Goal: Information Seeking & Learning: Learn about a topic

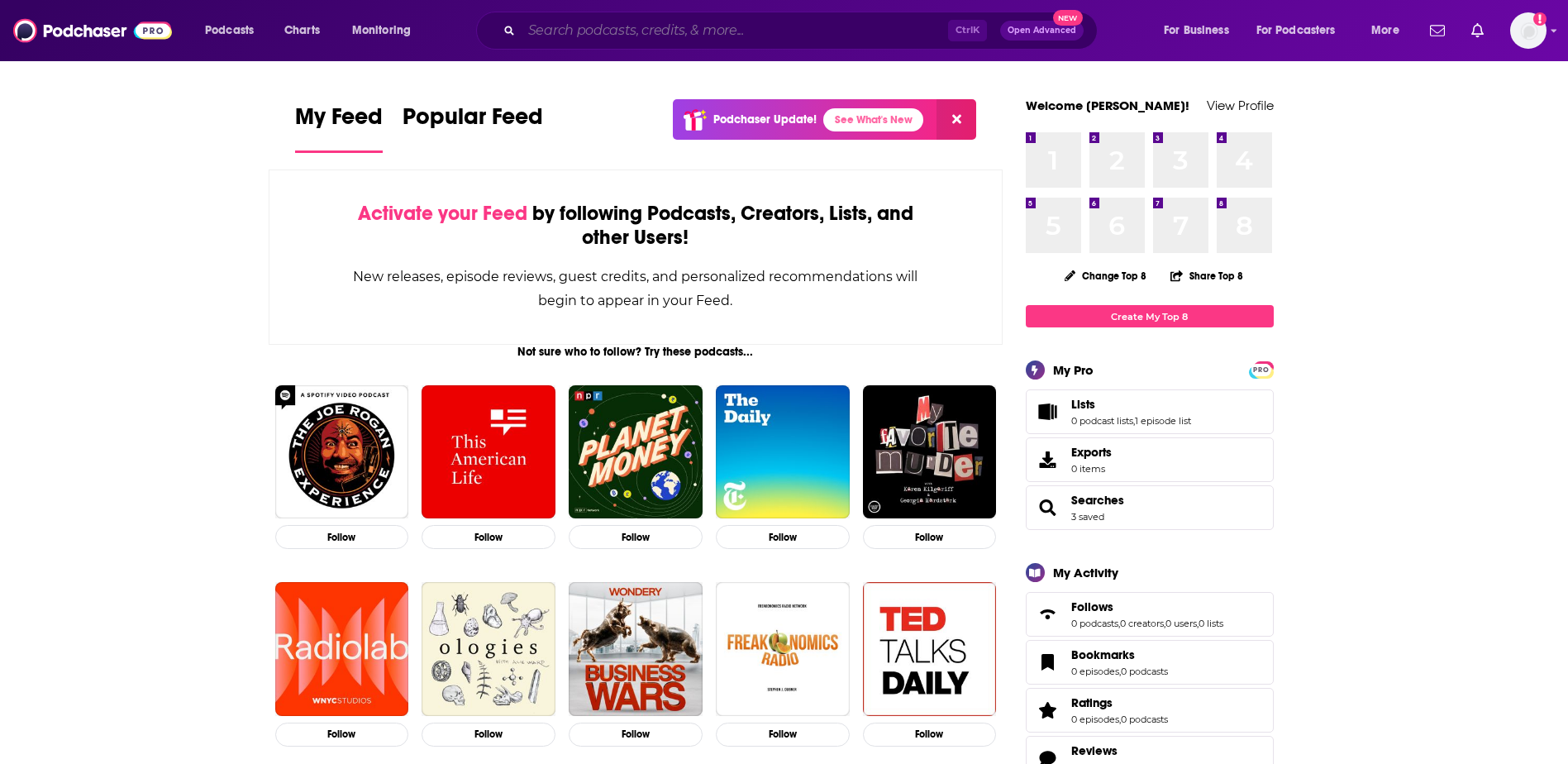
click at [675, 37] on input "Search podcasts, credits, & more..." at bounding box center [734, 31] width 426 height 26
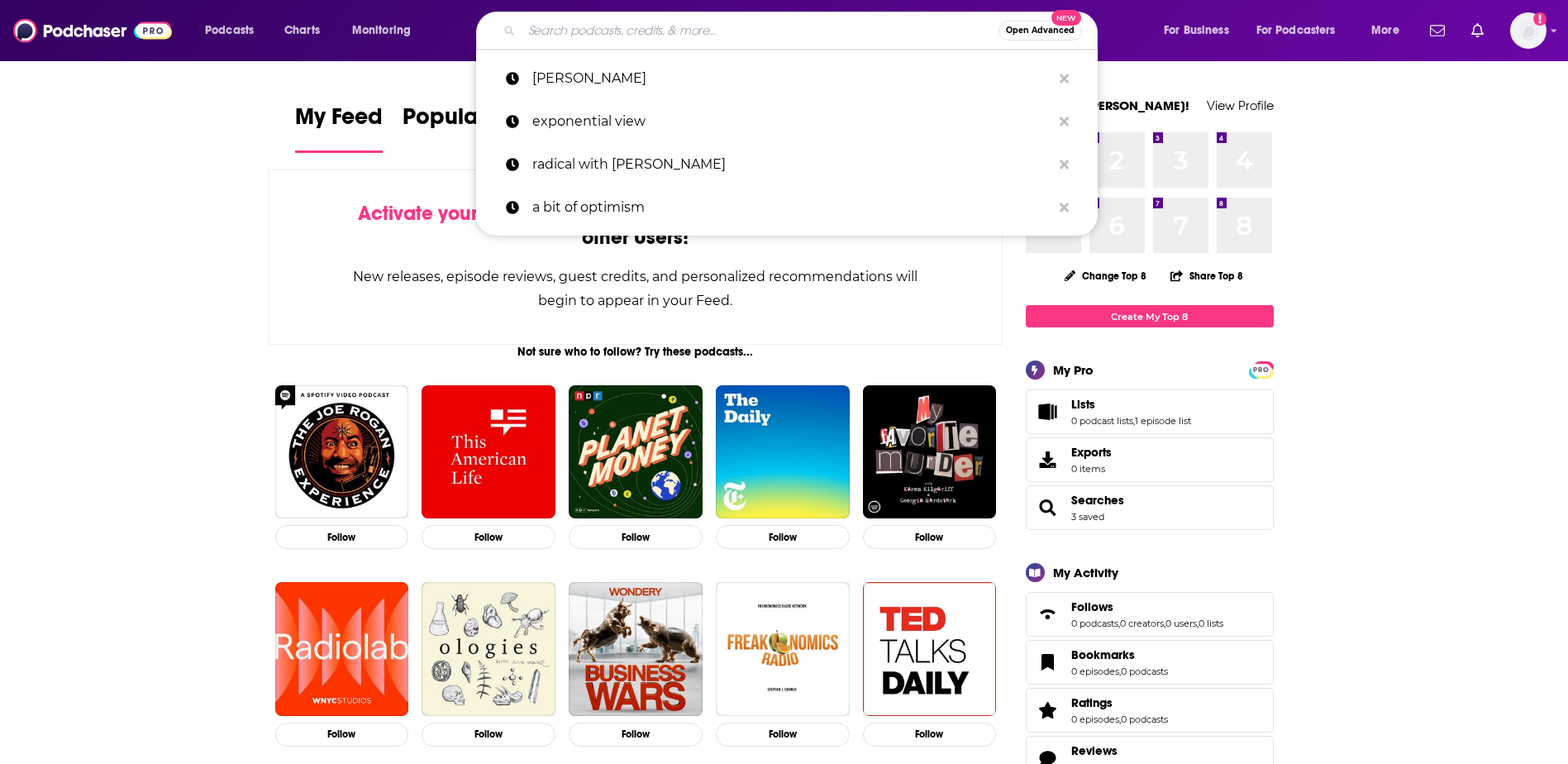
paste input "Your Undivided Attention"
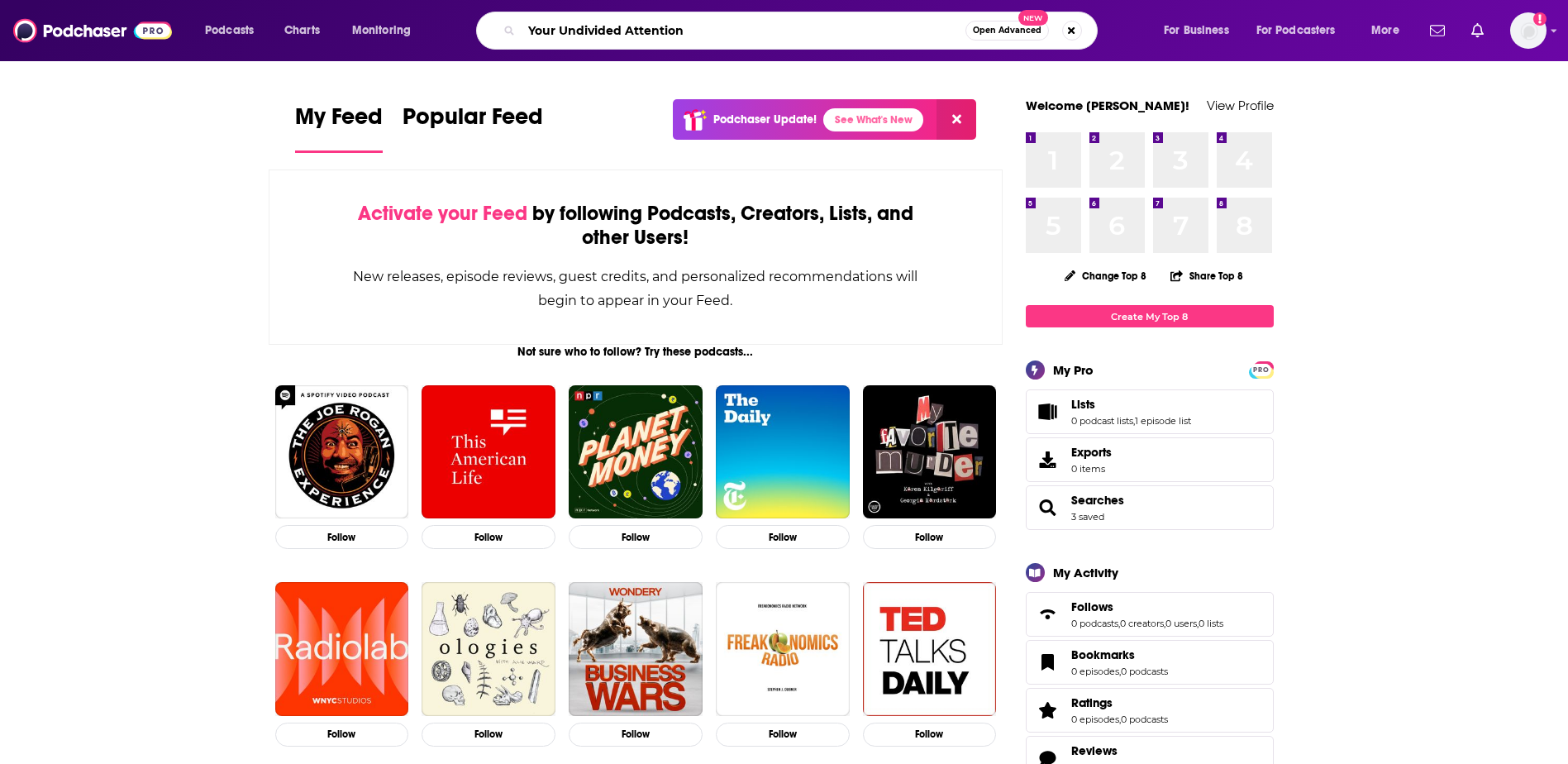
type input "Your Undivided Attention"
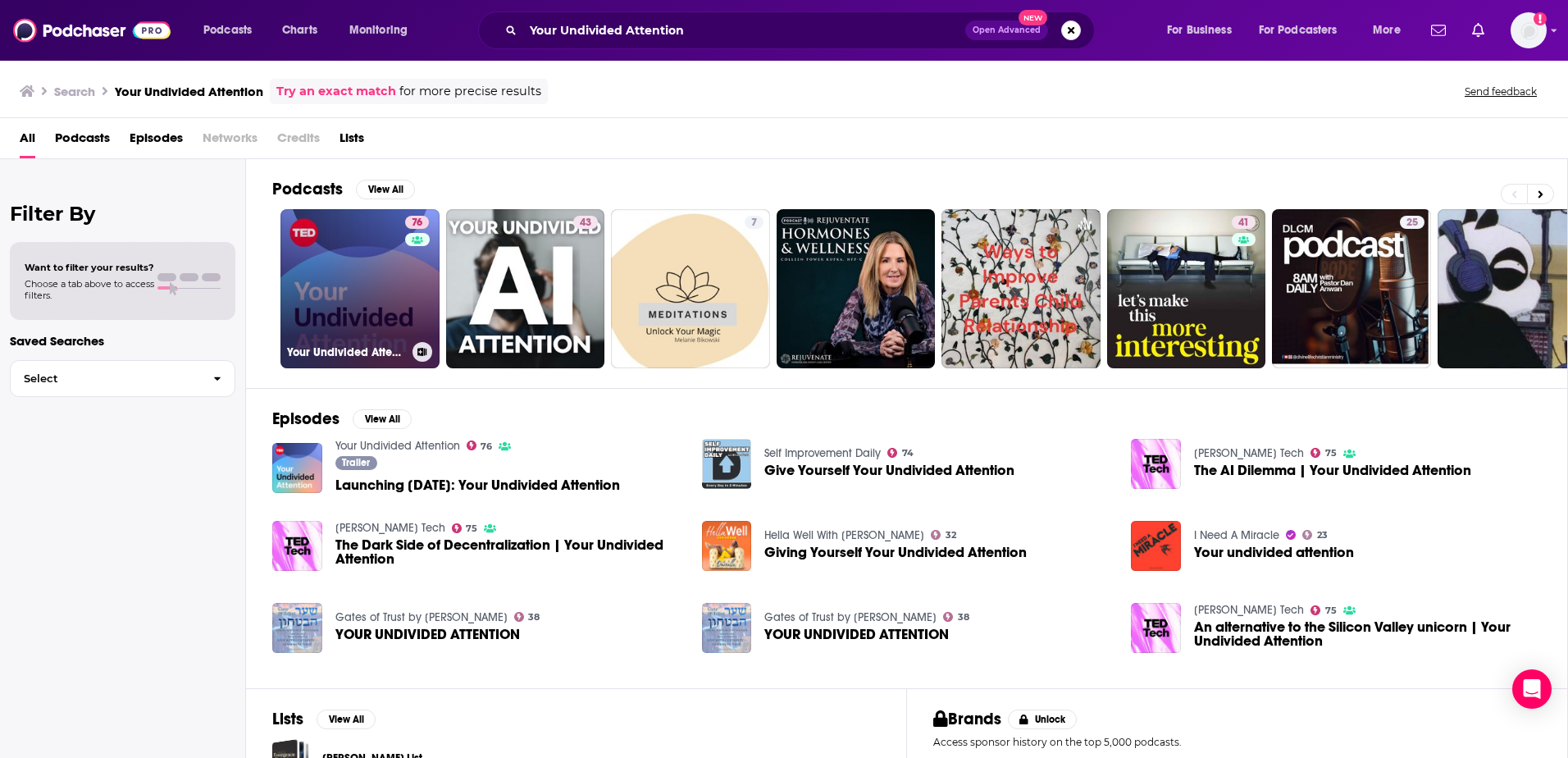
click at [387, 281] on link "76 Your Undivided Attention" at bounding box center [359, 288] width 159 height 159
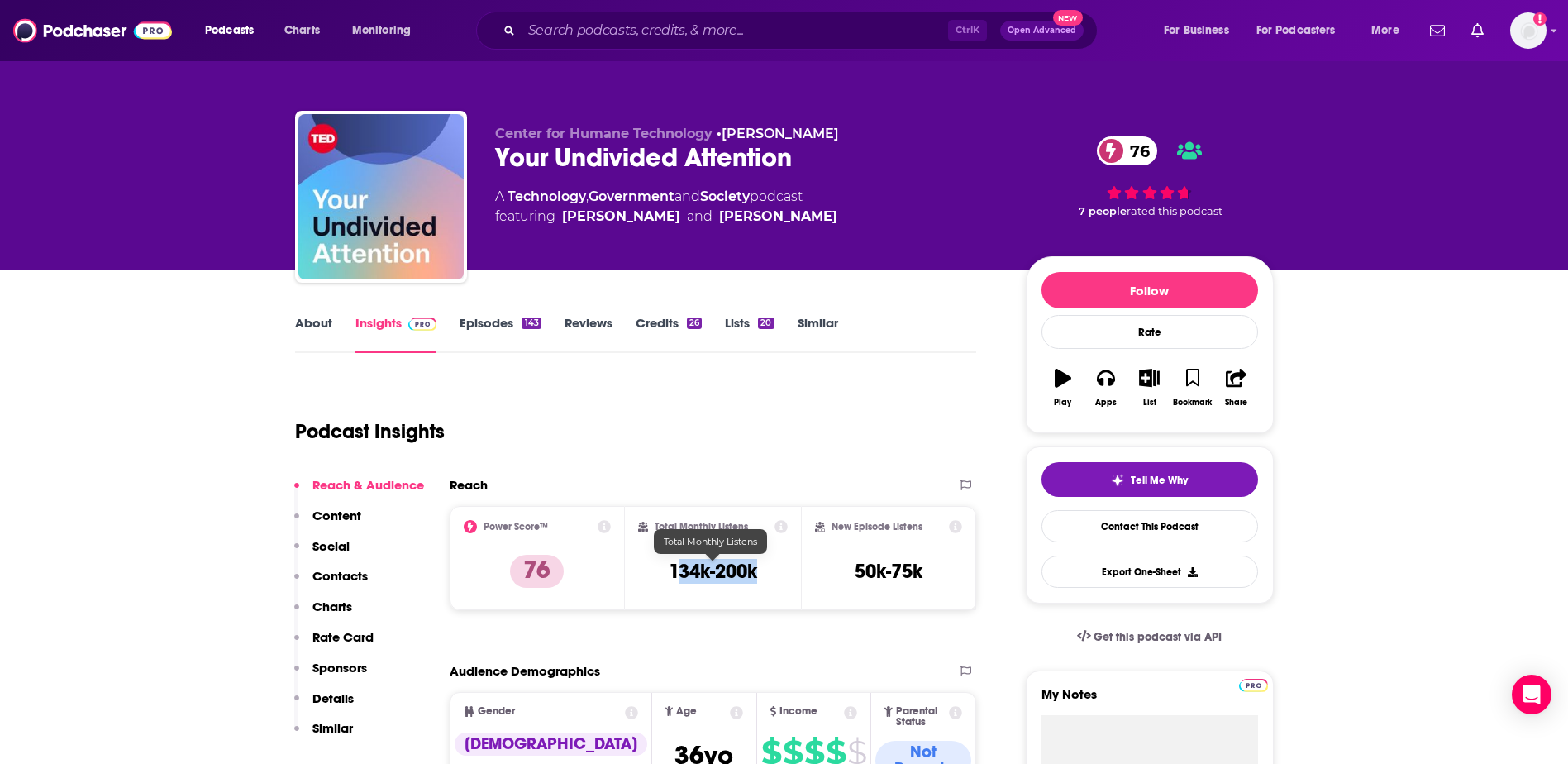
drag, startPoint x: 762, startPoint y: 574, endPoint x: 673, endPoint y: 574, distance: 89.0
click at [673, 574] on div "Total Monthly Listens 134k-200k" at bounding box center [713, 557] width 150 height 76
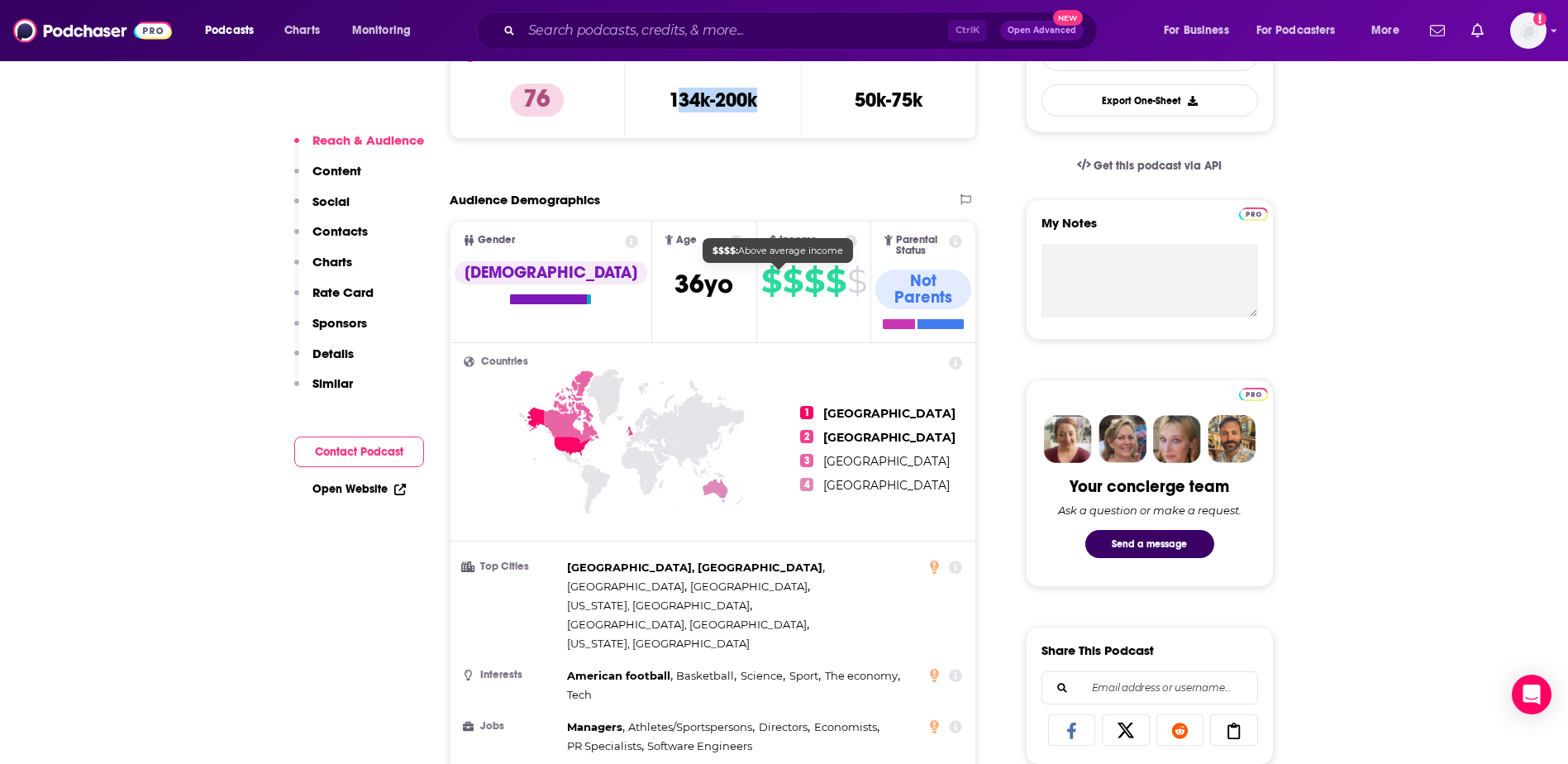
scroll to position [496, 0]
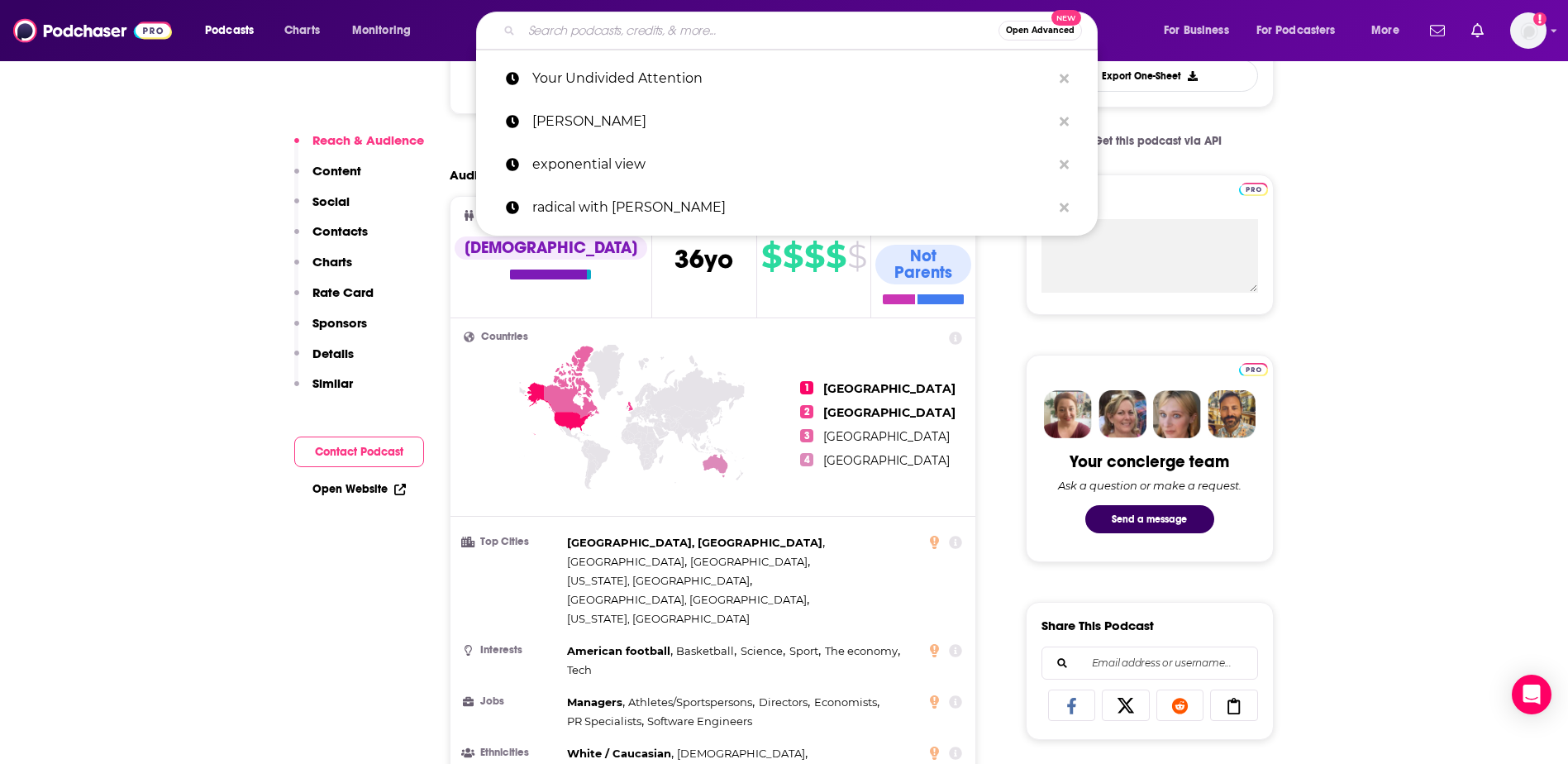
click at [629, 43] on input "Search podcasts, credits, & more..." at bounding box center [760, 31] width 477 height 26
paste input "Practical AI Podcast"
type input "Practical AI Podcast"
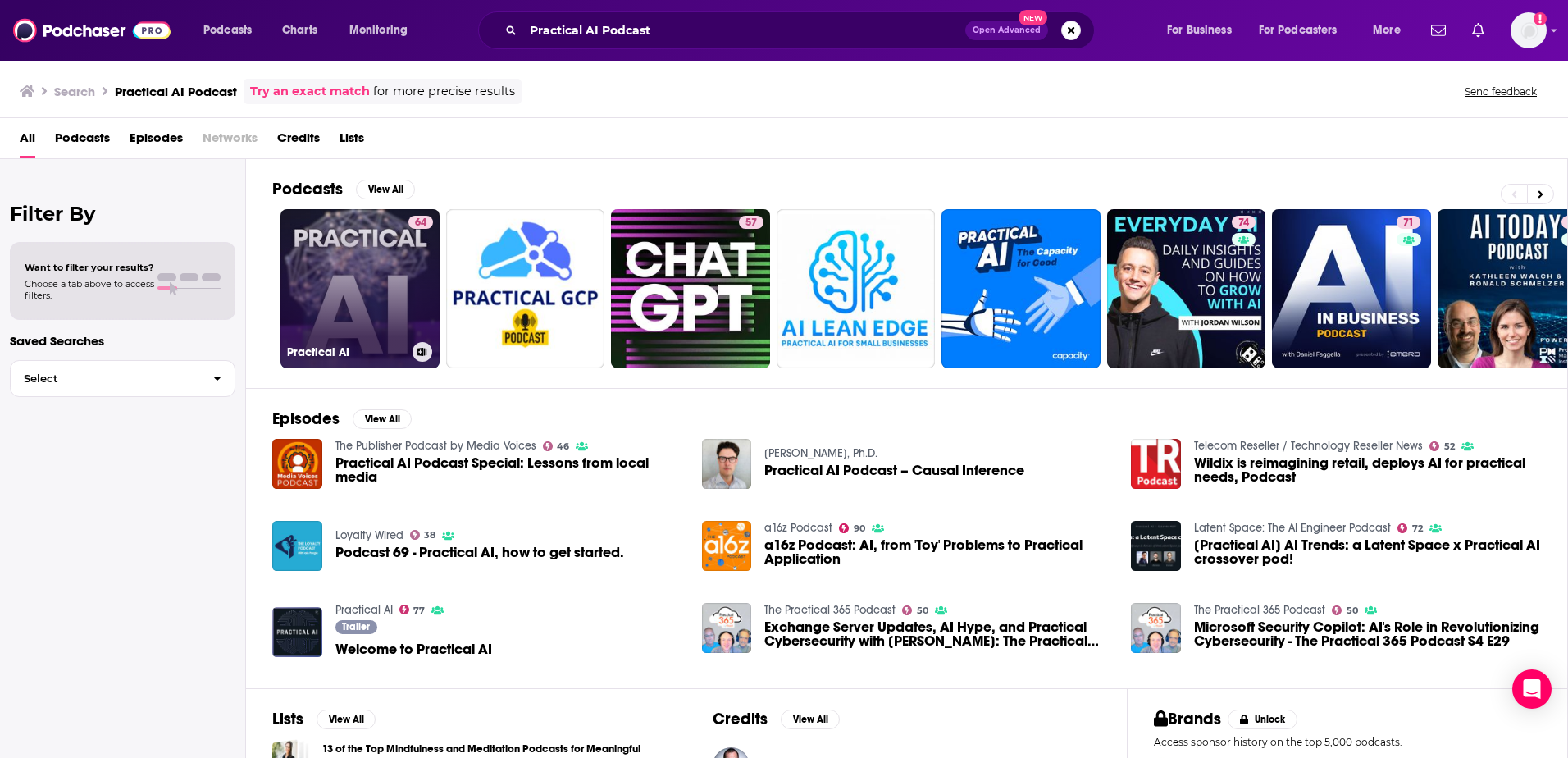
click at [391, 294] on link "64 Practical AI" at bounding box center [359, 288] width 159 height 159
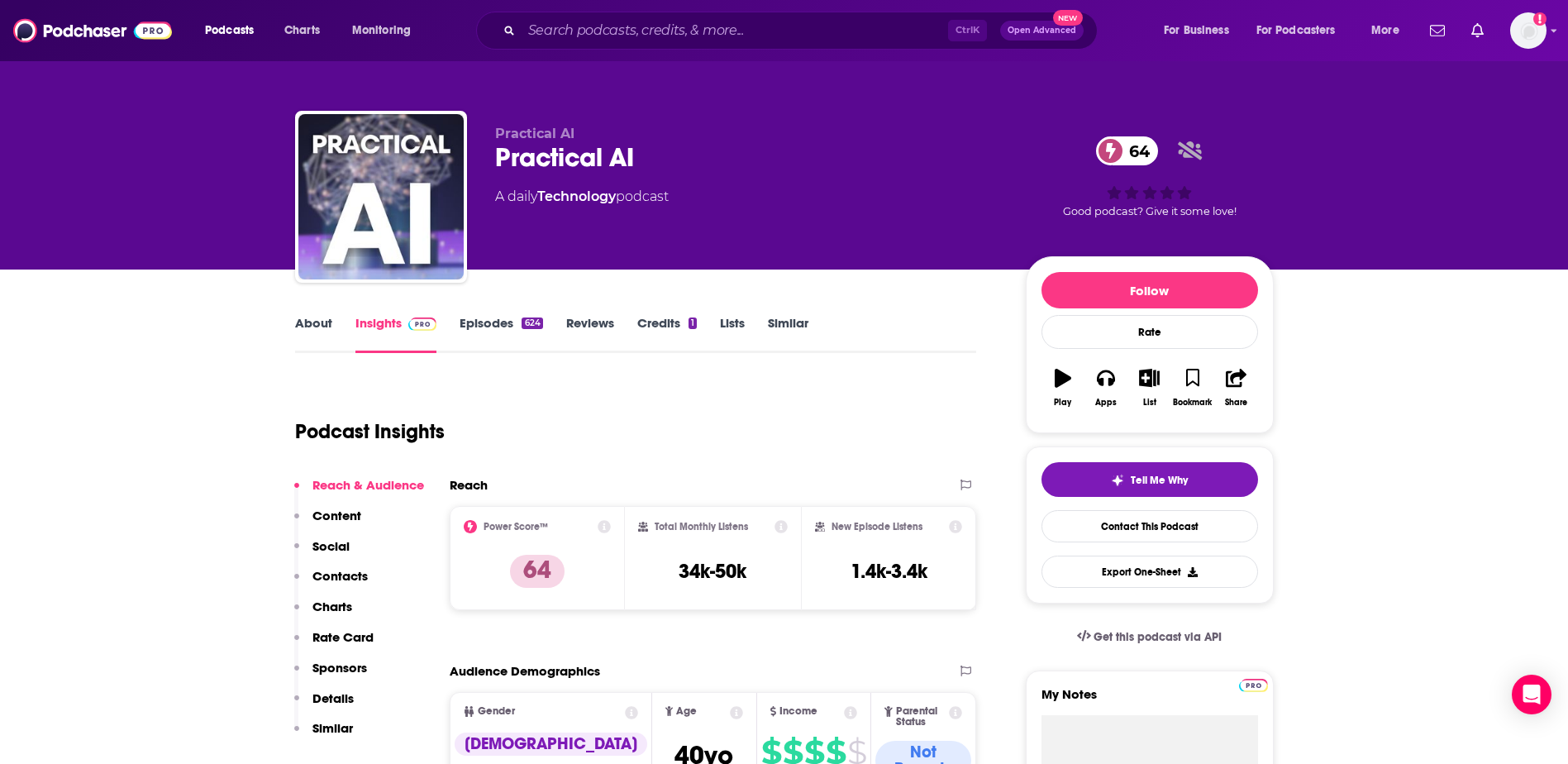
click at [318, 328] on link "About" at bounding box center [314, 333] width 37 height 38
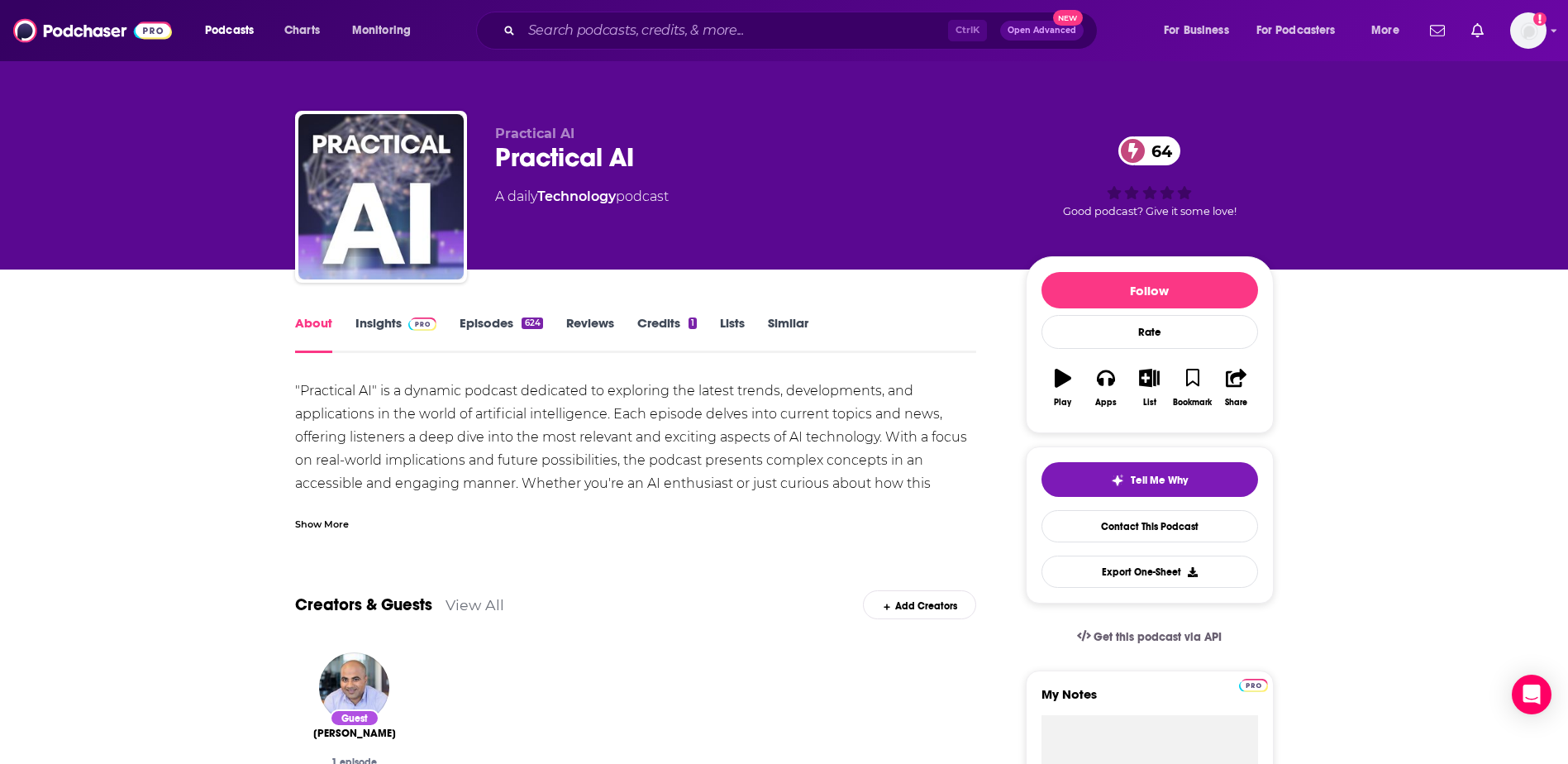
click at [381, 338] on link "Insights" at bounding box center [396, 333] width 81 height 38
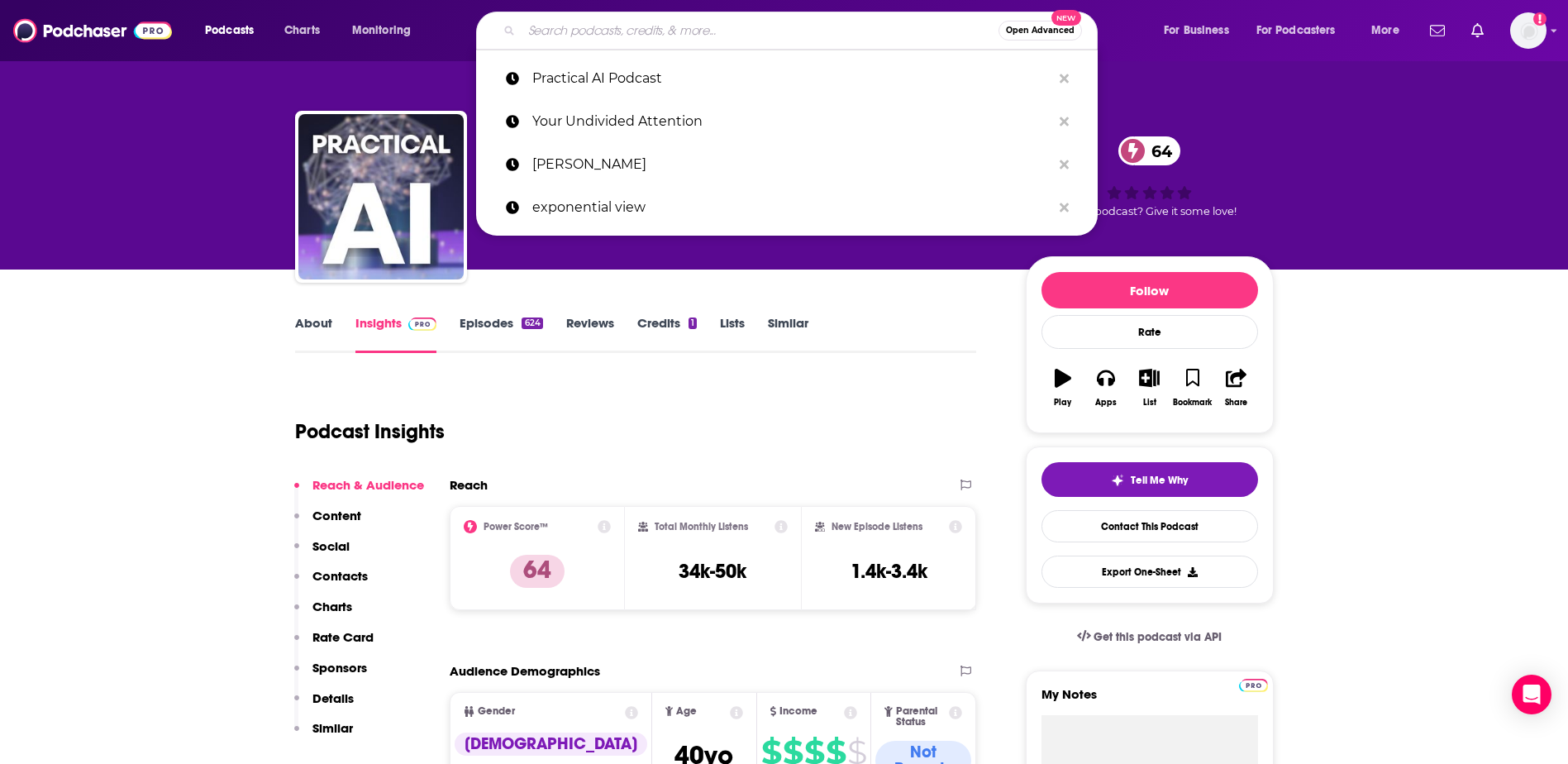
click at [719, 18] on input "Search podcasts, credits, & more..." at bounding box center [760, 31] width 477 height 26
paste input "Practical AI Podcast/[PERSON_NAME]"
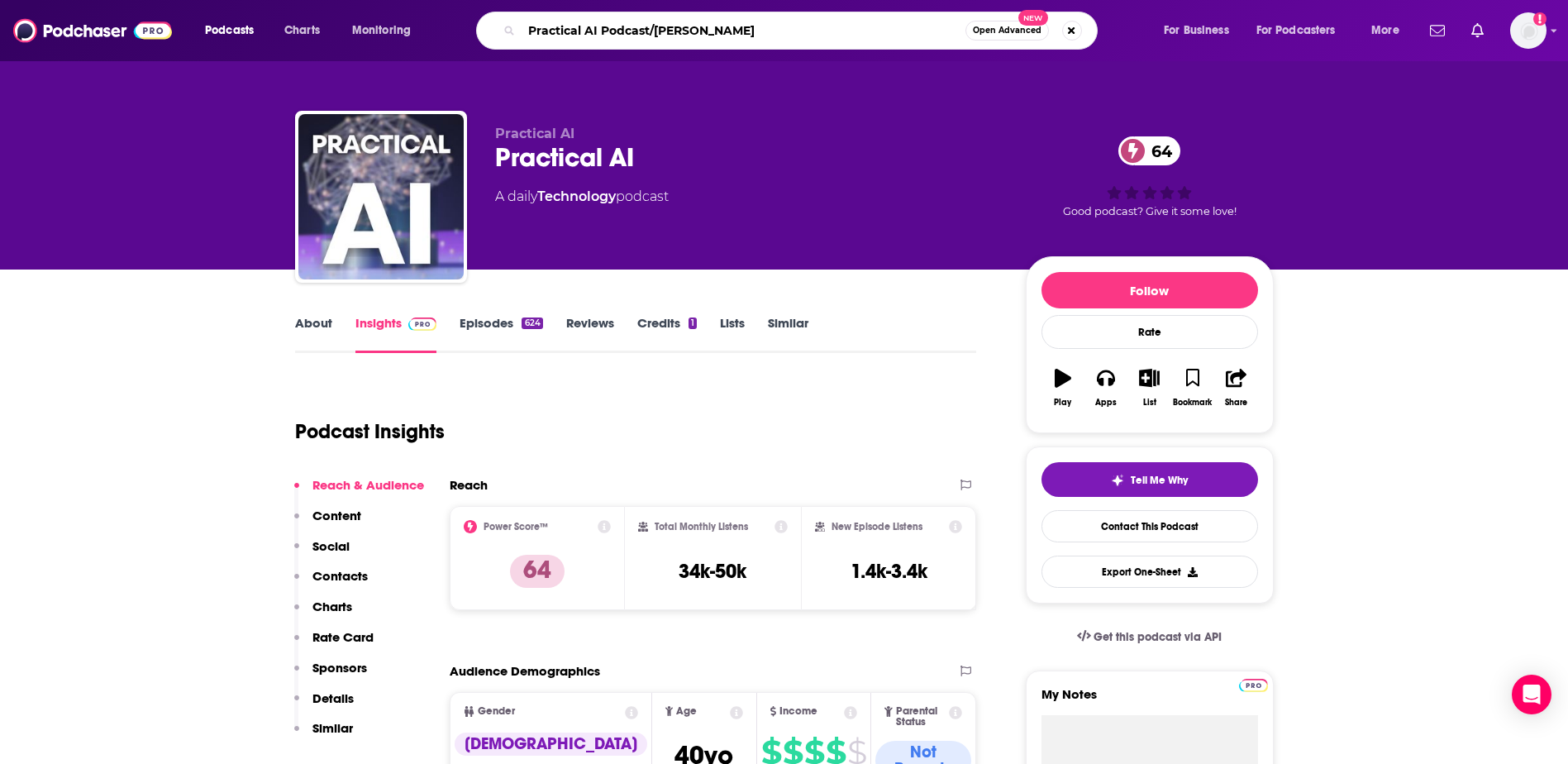
drag, startPoint x: 651, startPoint y: 26, endPoint x: 604, endPoint y: 31, distance: 47.3
click at [604, 31] on input "Practical AI Podcast/[PERSON_NAME]" at bounding box center [744, 31] width 444 height 26
type input "Practical AI [PERSON_NAME]"
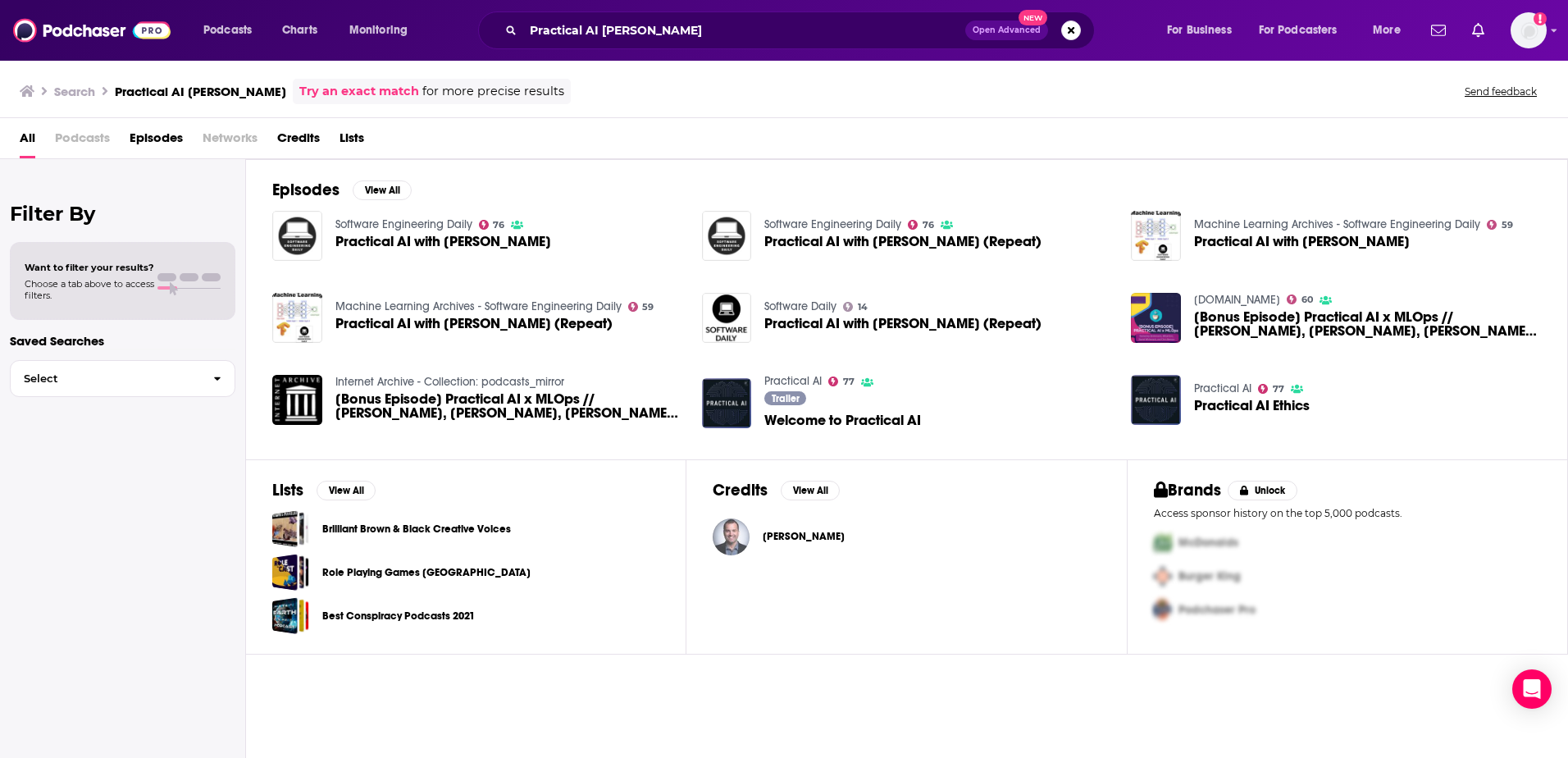
click at [738, 535] on img "Chris Benson" at bounding box center [731, 537] width 37 height 37
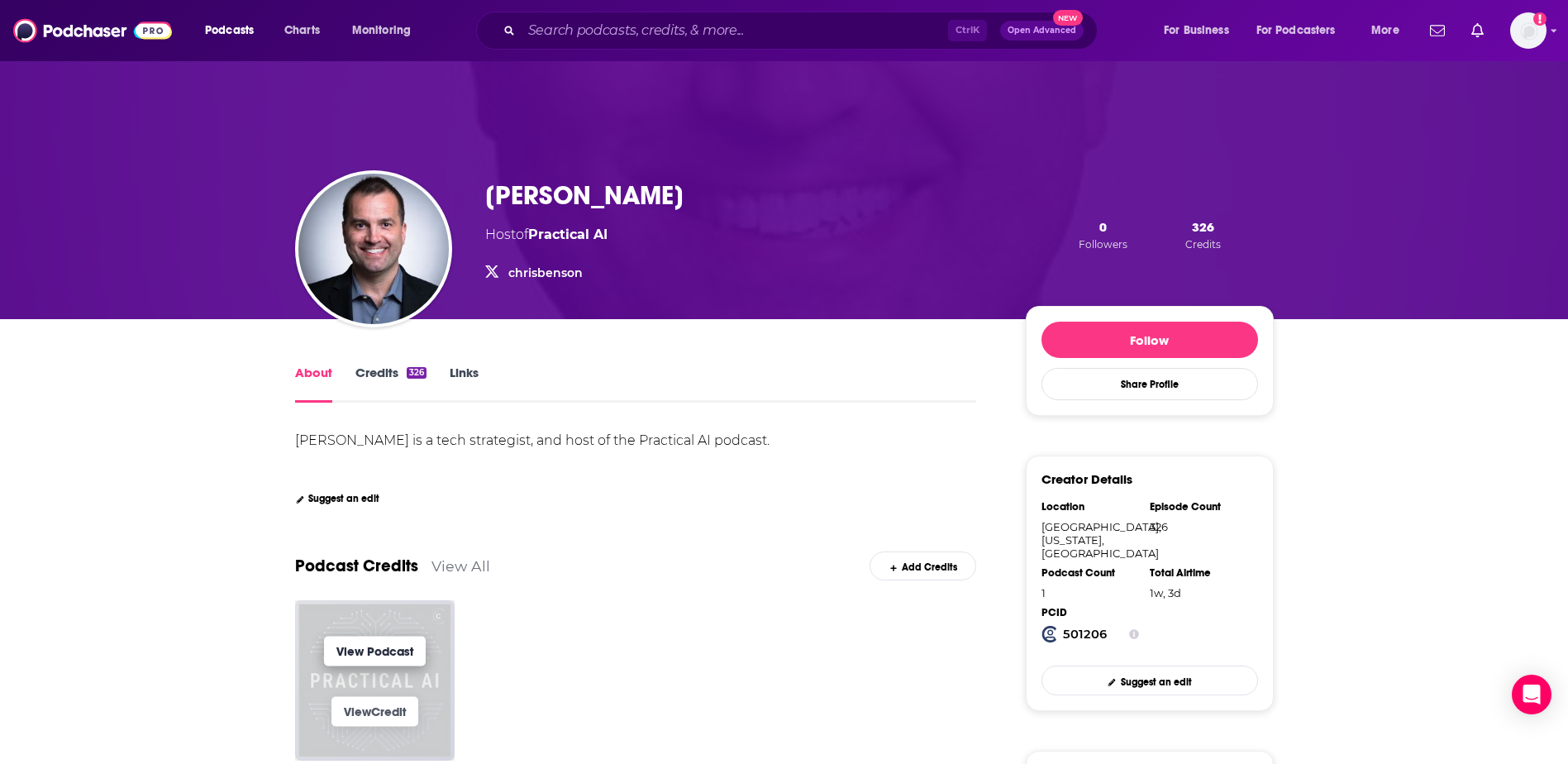
click at [355, 661] on link "View Podcast" at bounding box center [375, 651] width 102 height 30
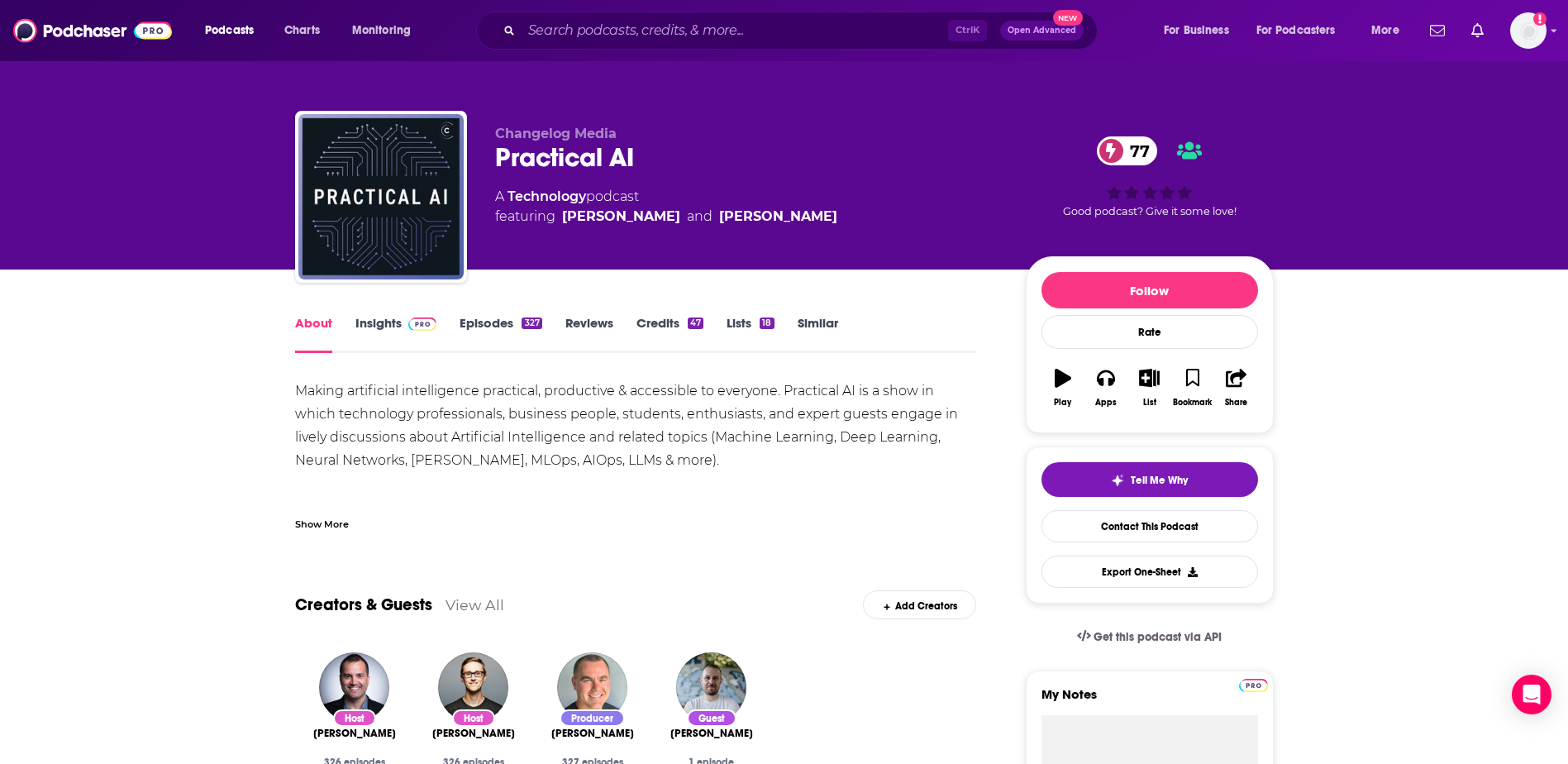
click at [384, 323] on link "Insights" at bounding box center [396, 333] width 81 height 38
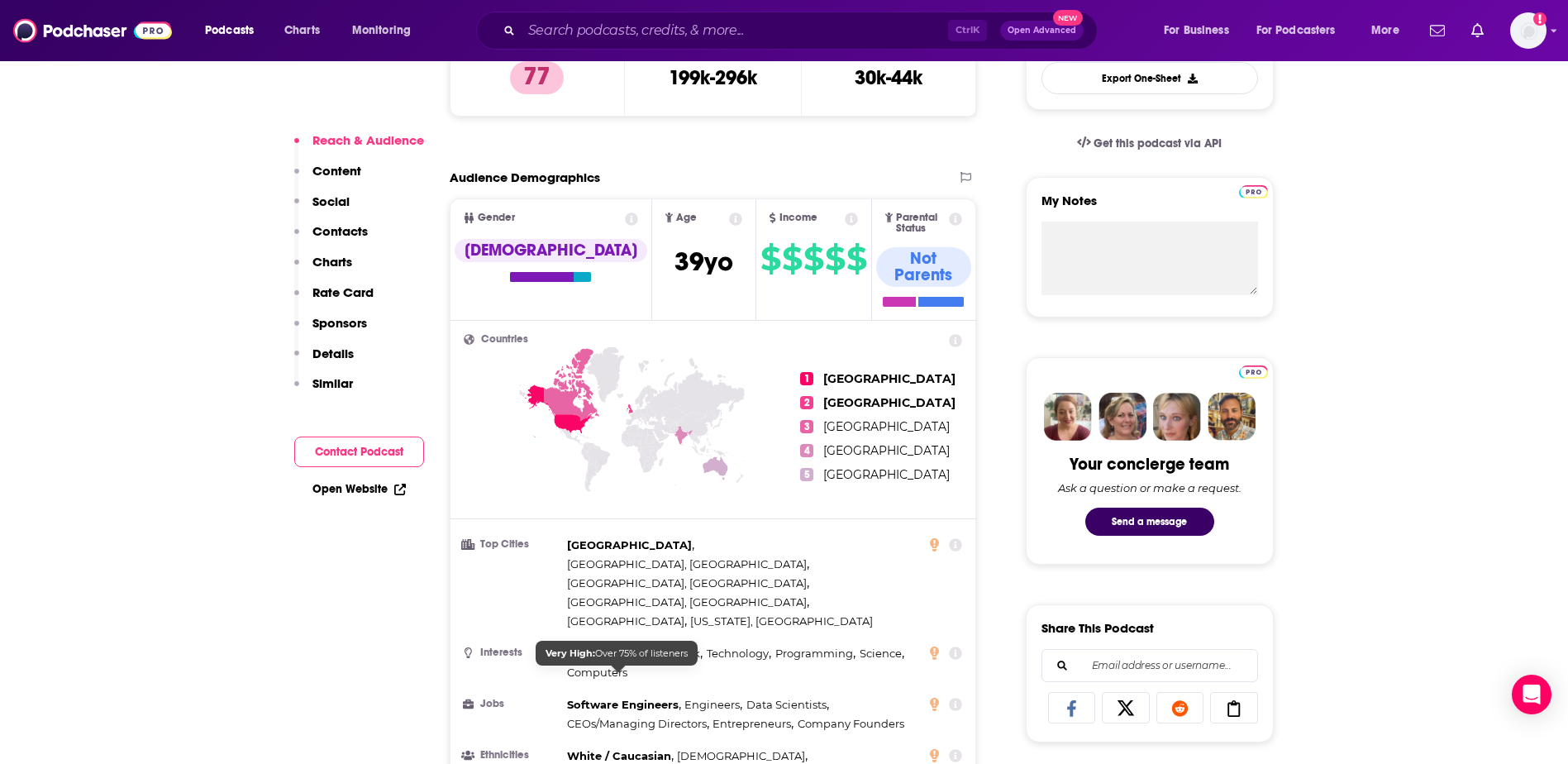
scroll to position [496, 0]
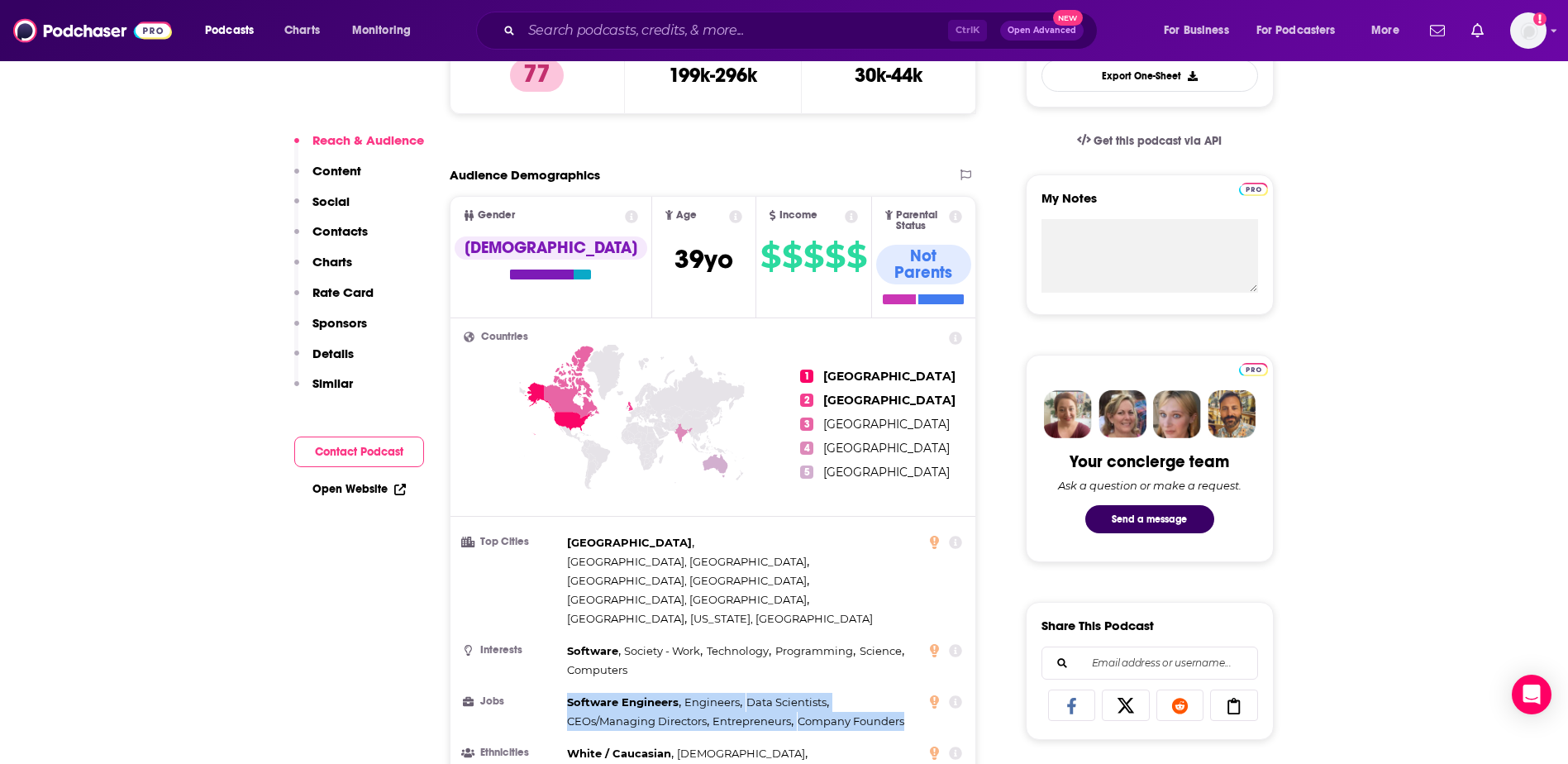
drag, startPoint x: 908, startPoint y: 640, endPoint x: 566, endPoint y: 630, distance: 342.1
click at [566, 693] on li "Jobs Software Engineers , Engineers , Data Scientists , CEOs/Managing Directors…" at bounding box center [713, 712] width 499 height 38
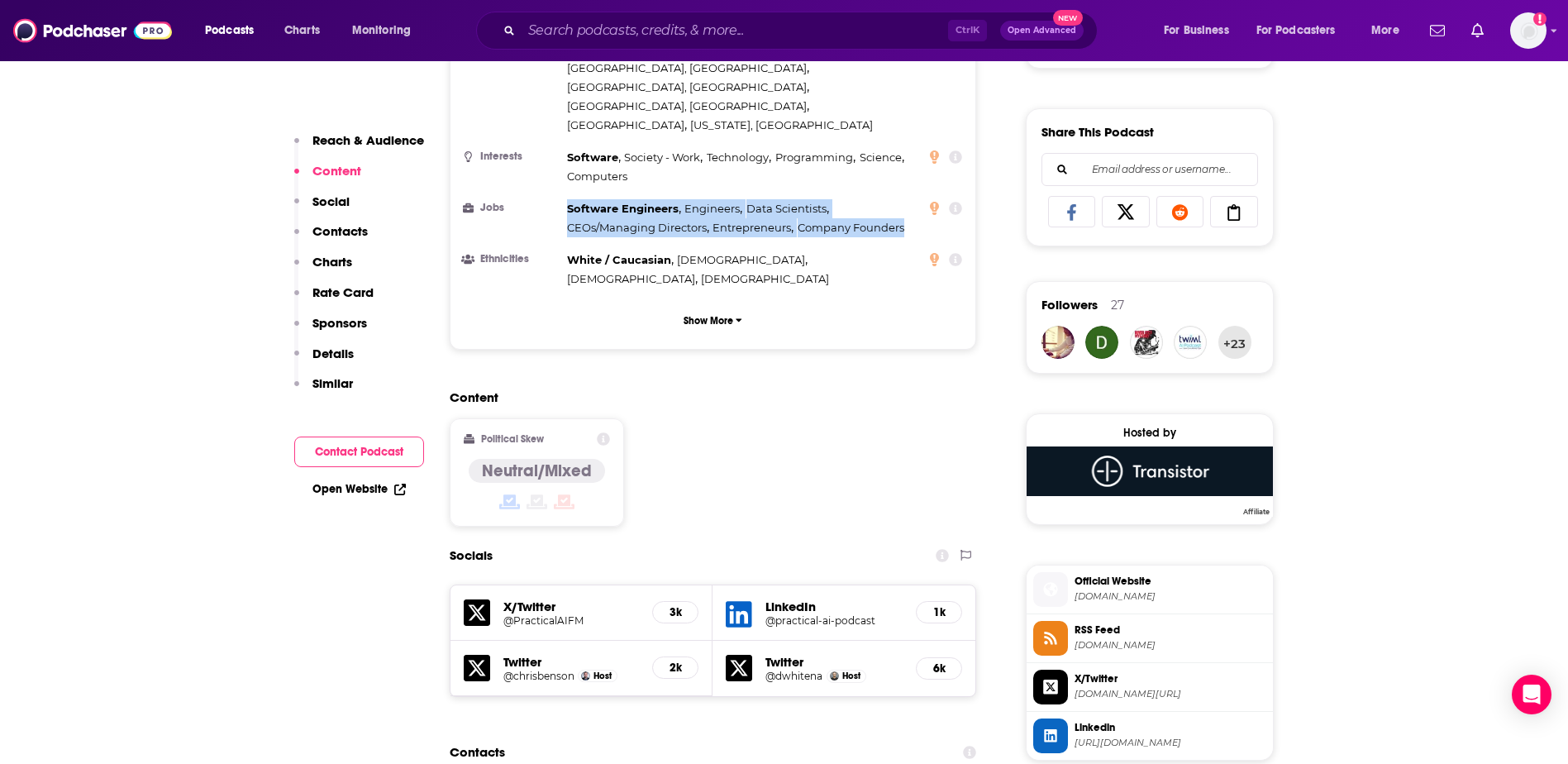
scroll to position [827, 0]
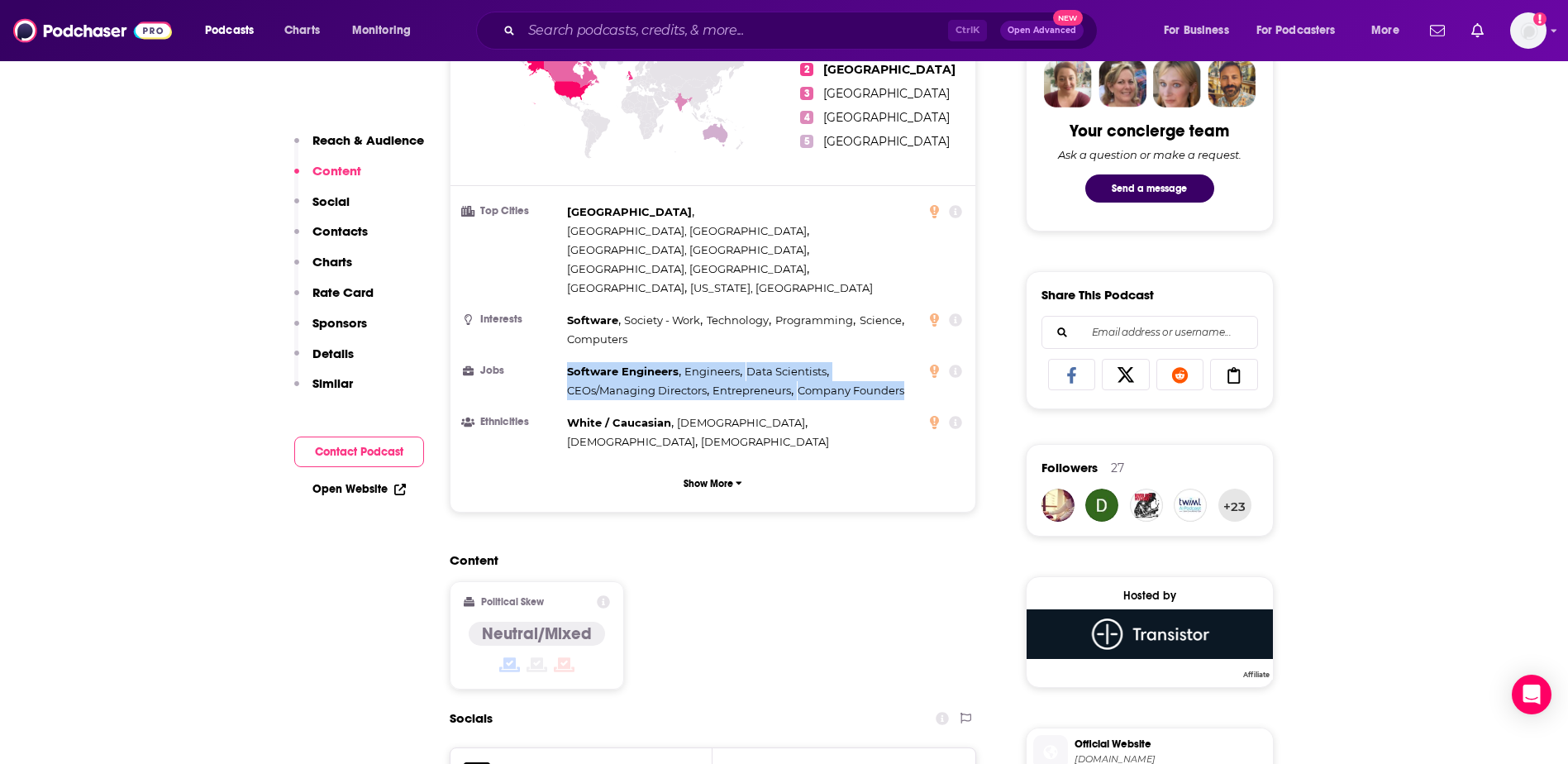
copy div "Software Engineers , Engineers , Data Scientists , CEOs/Managing Directors , En…"
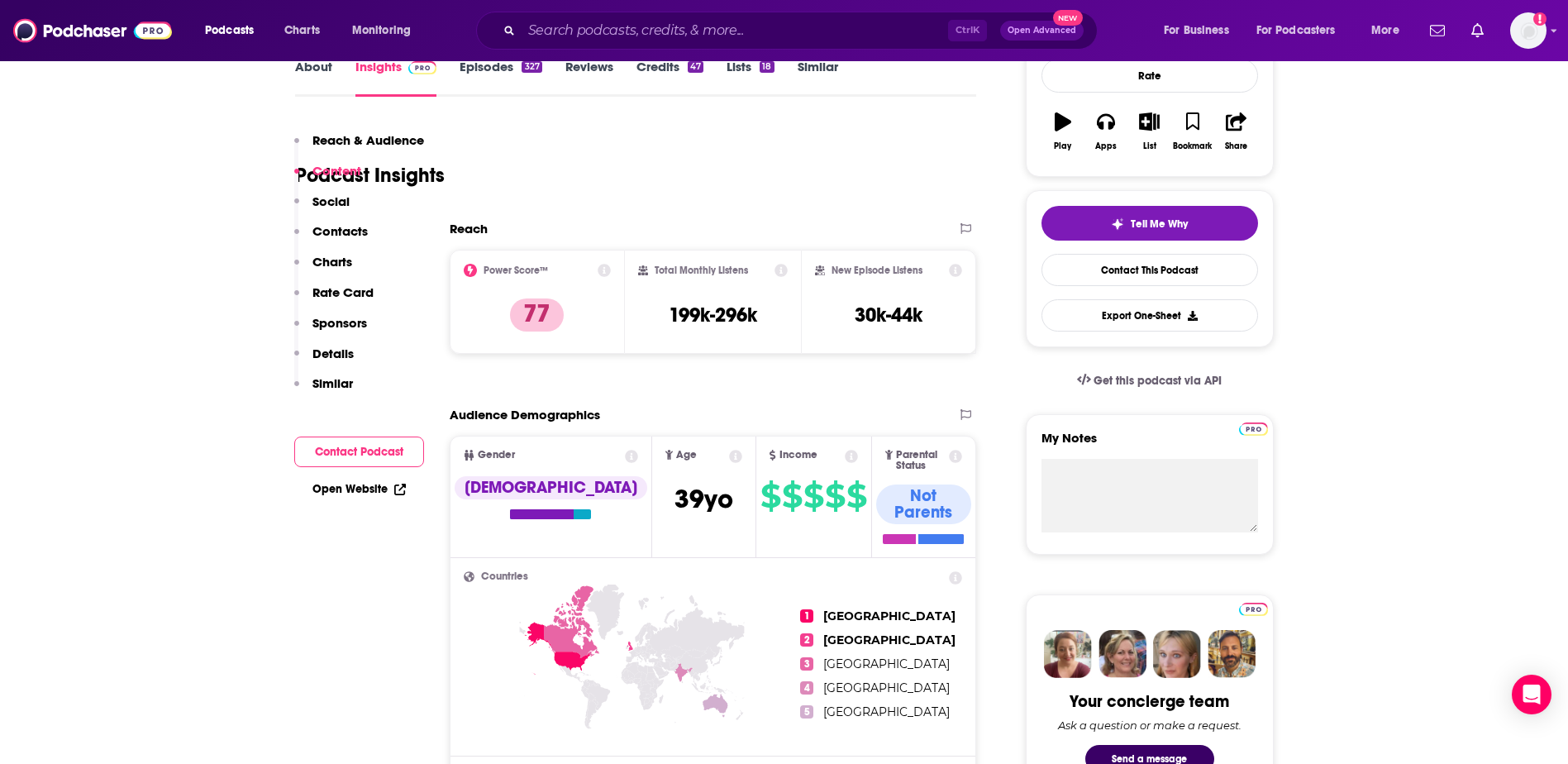
scroll to position [248, 0]
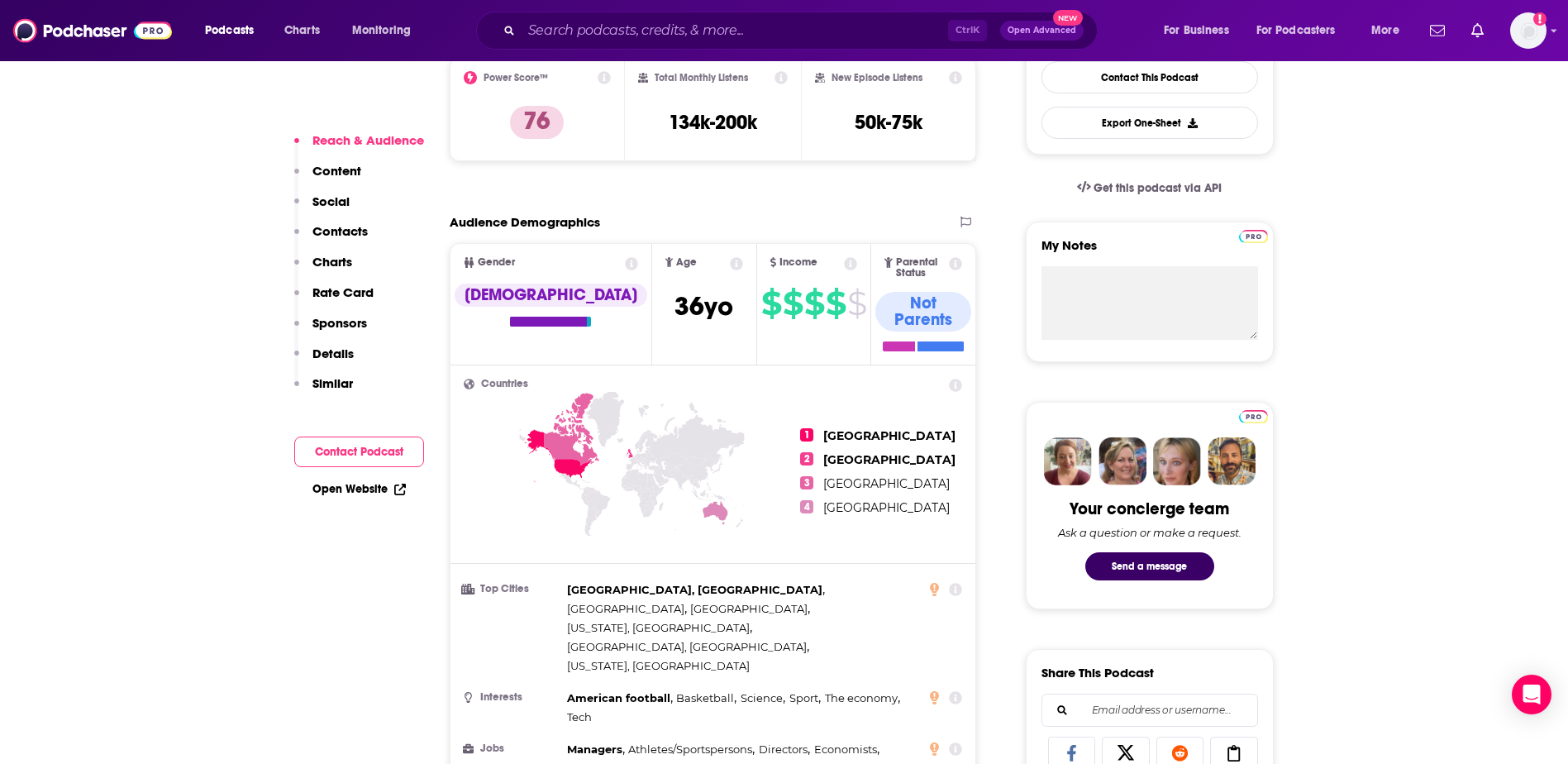
scroll to position [579, 0]
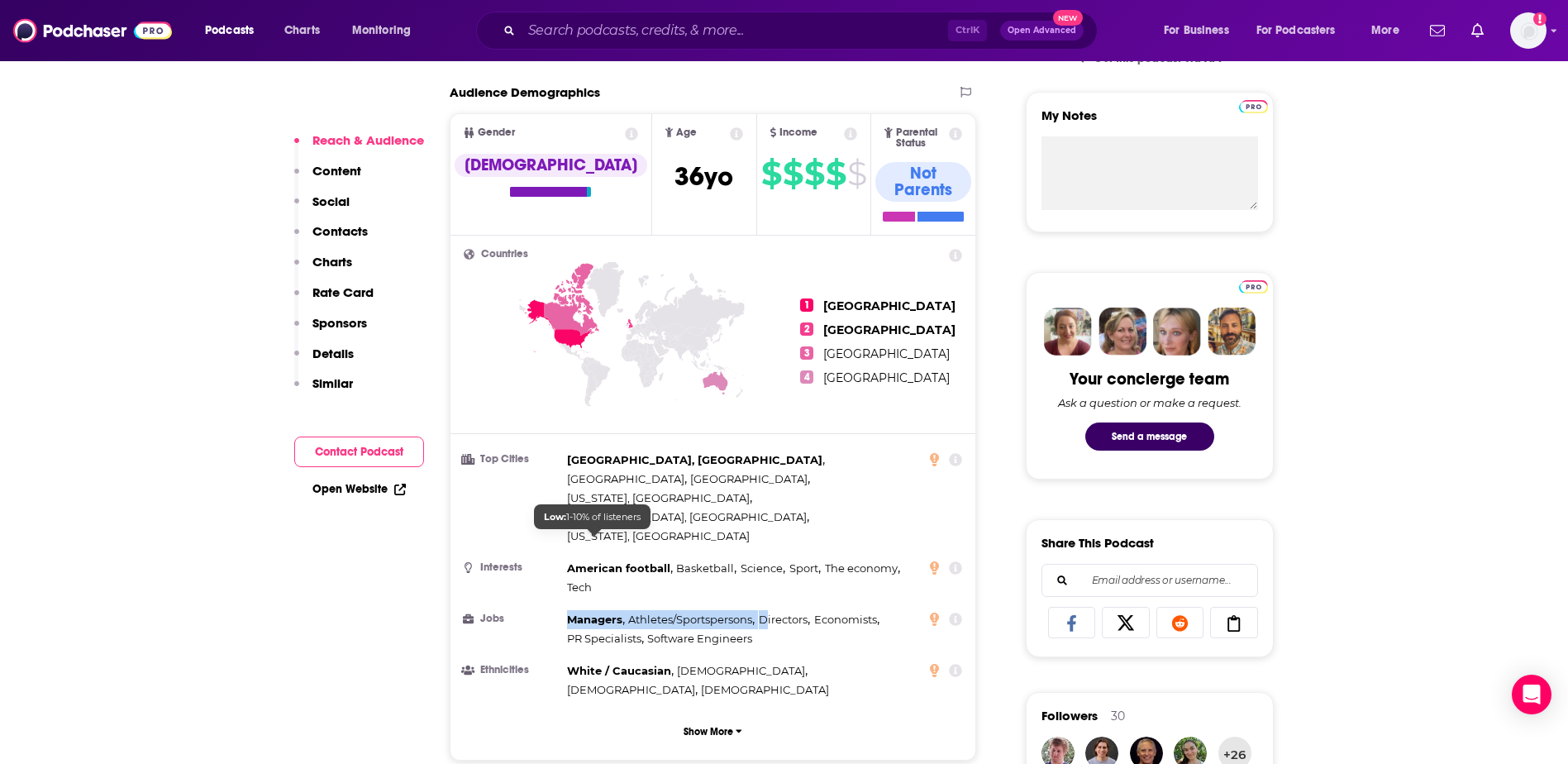
drag, startPoint x: 770, startPoint y: 555, endPoint x: 570, endPoint y: 542, distance: 200.4
click at [570, 610] on div "Managers , Athletes/Sportspersons , Directors , Economists , PR Specialists , S…" at bounding box center [744, 628] width 353 height 38
drag, startPoint x: 570, startPoint y: 542, endPoint x: 777, endPoint y: 567, distance: 208.5
click at [777, 610] on div "Managers , Athletes/Sportspersons , Directors , Economists , PR Specialists , S…" at bounding box center [744, 628] width 353 height 38
drag, startPoint x: 723, startPoint y: 563, endPoint x: 570, endPoint y: 549, distance: 153.6
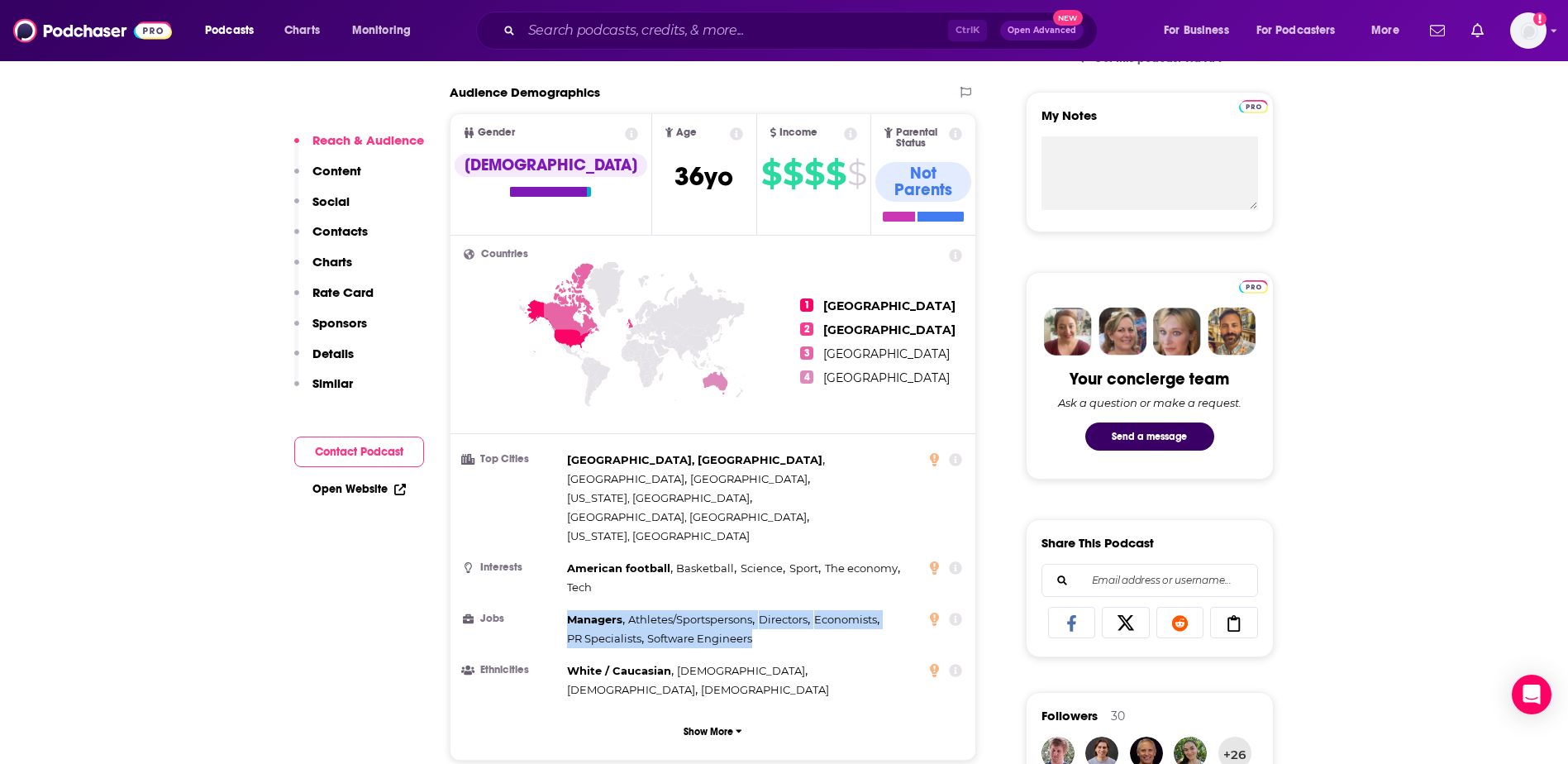
click at [570, 610] on div "Managers , Athletes/Sportspersons , Directors , Economists , PR Specialists , S…" at bounding box center [744, 628] width 353 height 38
copy div "Managers , Athletes/Sportspersons , Directors , Economists , PR Specialists , S…"
